Goal: Transaction & Acquisition: Purchase product/service

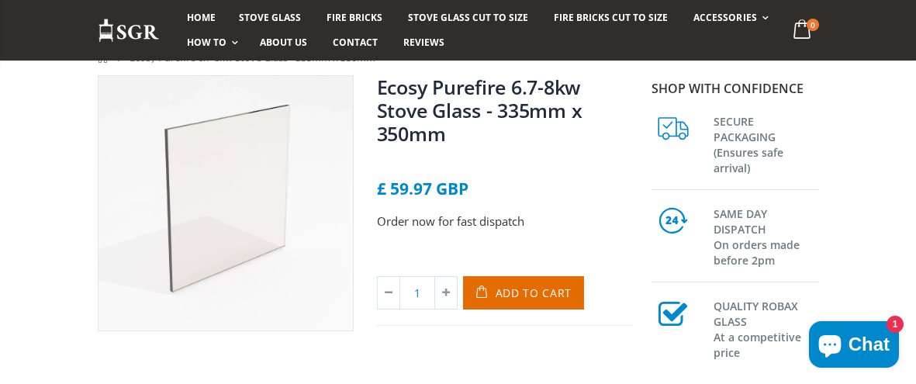
scroll to position [148, 0]
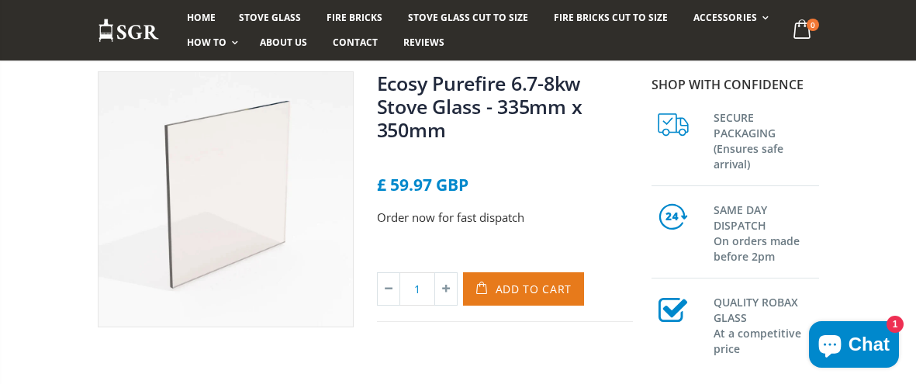
click at [554, 285] on span "Add to Cart" at bounding box center [534, 289] width 77 height 15
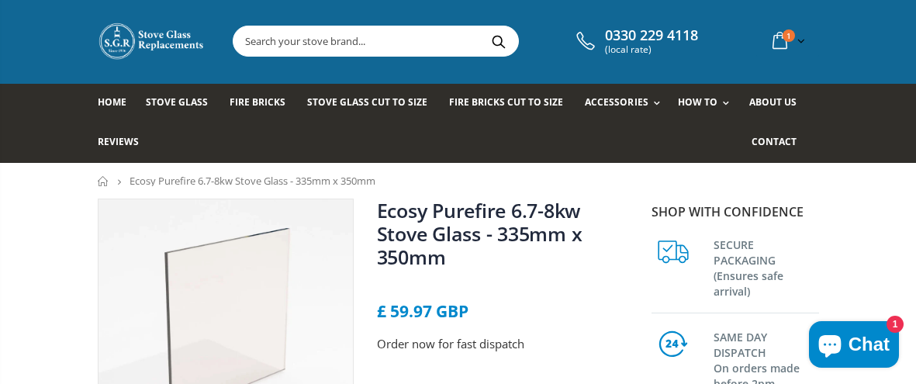
scroll to position [21, 0]
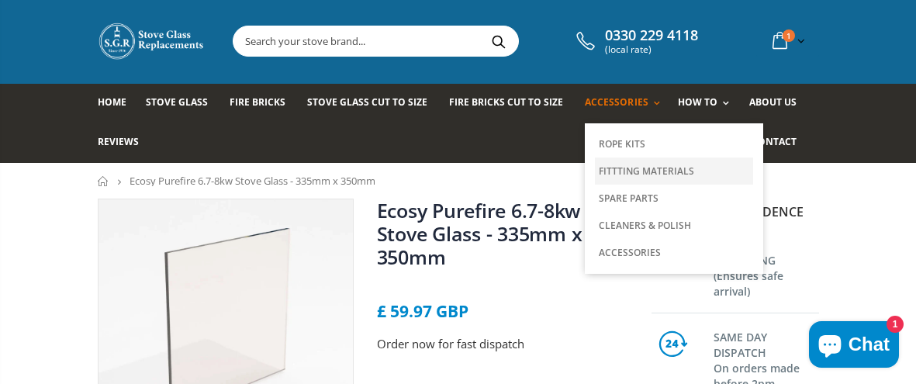
click at [637, 174] on link "Fittting Materials" at bounding box center [674, 170] width 158 height 27
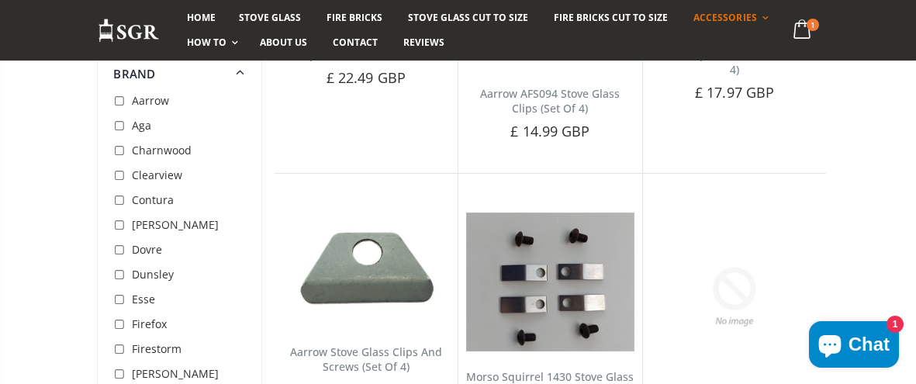
scroll to position [3446, 0]
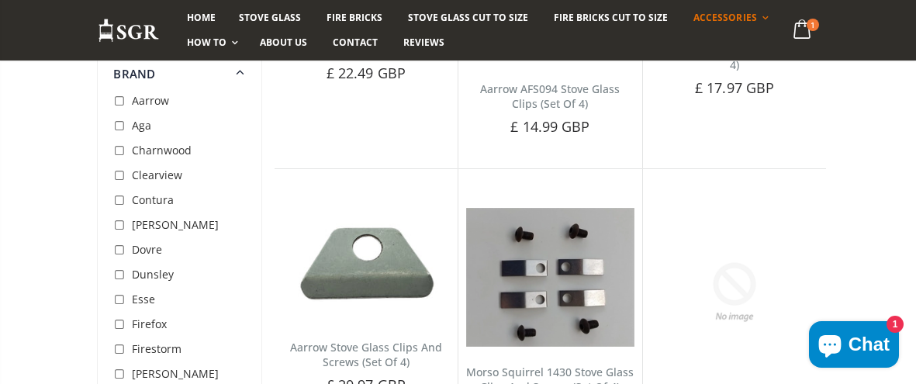
click at [118, 176] on input "checkbox" at bounding box center [121, 176] width 16 height 16
checkbox input "true"
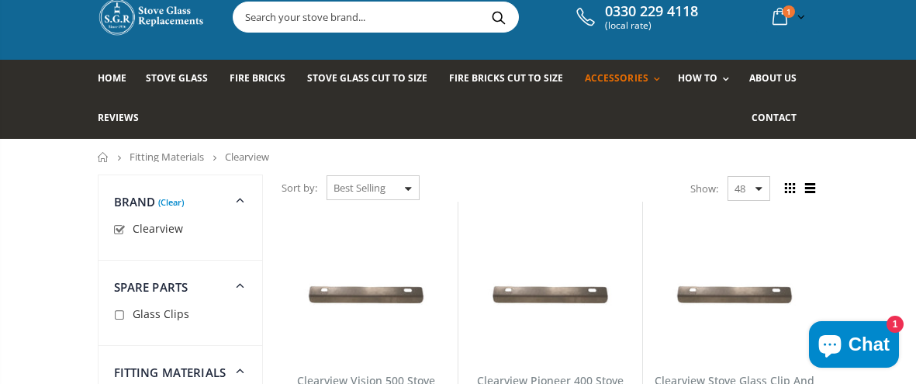
scroll to position [43, 0]
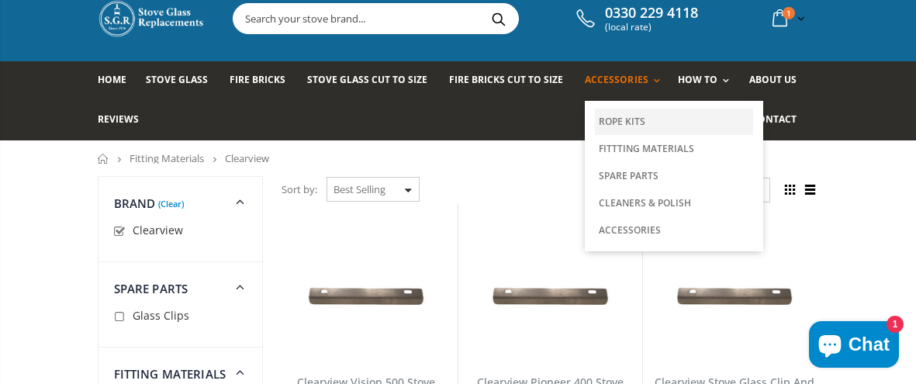
click at [617, 119] on link "Rope Kits" at bounding box center [674, 122] width 158 height 26
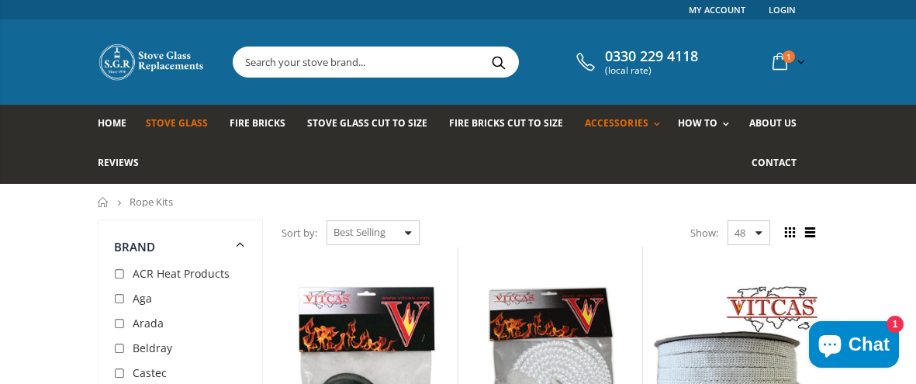
click at [188, 125] on span "Stove Glass" at bounding box center [177, 122] width 62 height 13
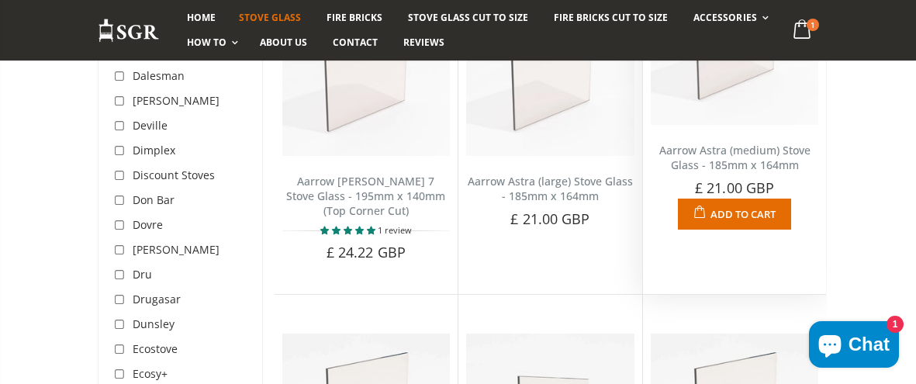
scroll to position [1707, 0]
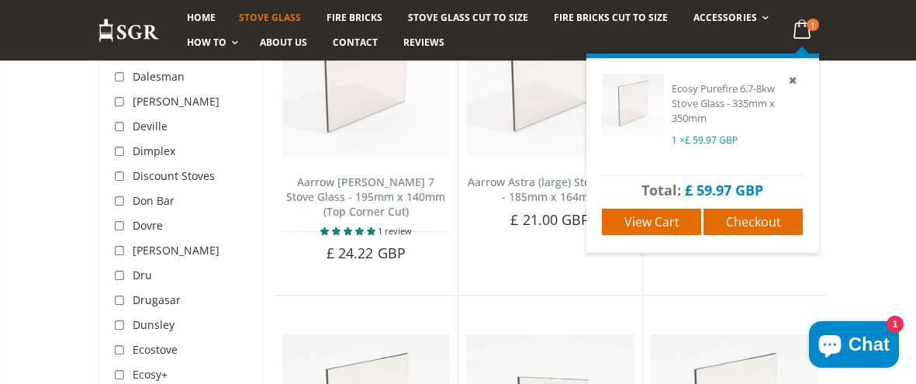
click at [798, 25] on icon at bounding box center [802, 30] width 30 height 28
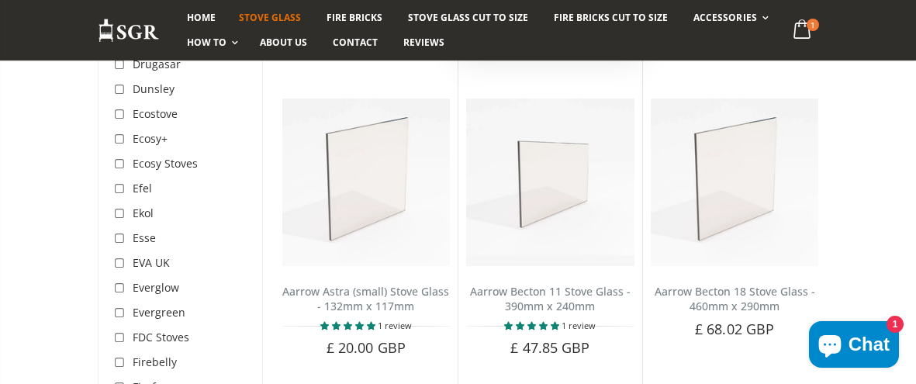
scroll to position [1947, 0]
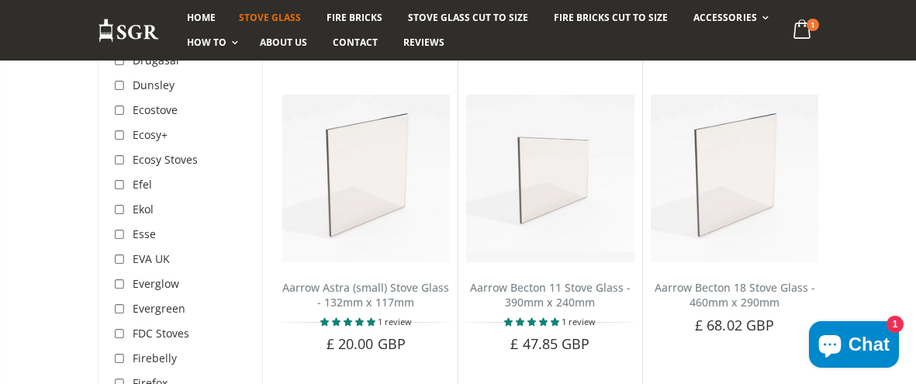
click at [158, 152] on span "Ecosy Stoves" at bounding box center [165, 159] width 65 height 15
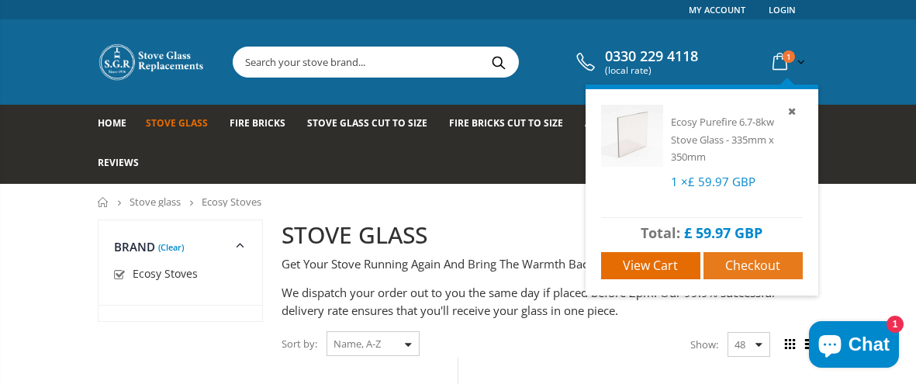
click at [768, 258] on span "Checkout" at bounding box center [752, 265] width 55 height 17
